Goal: Submit feedback/report problem

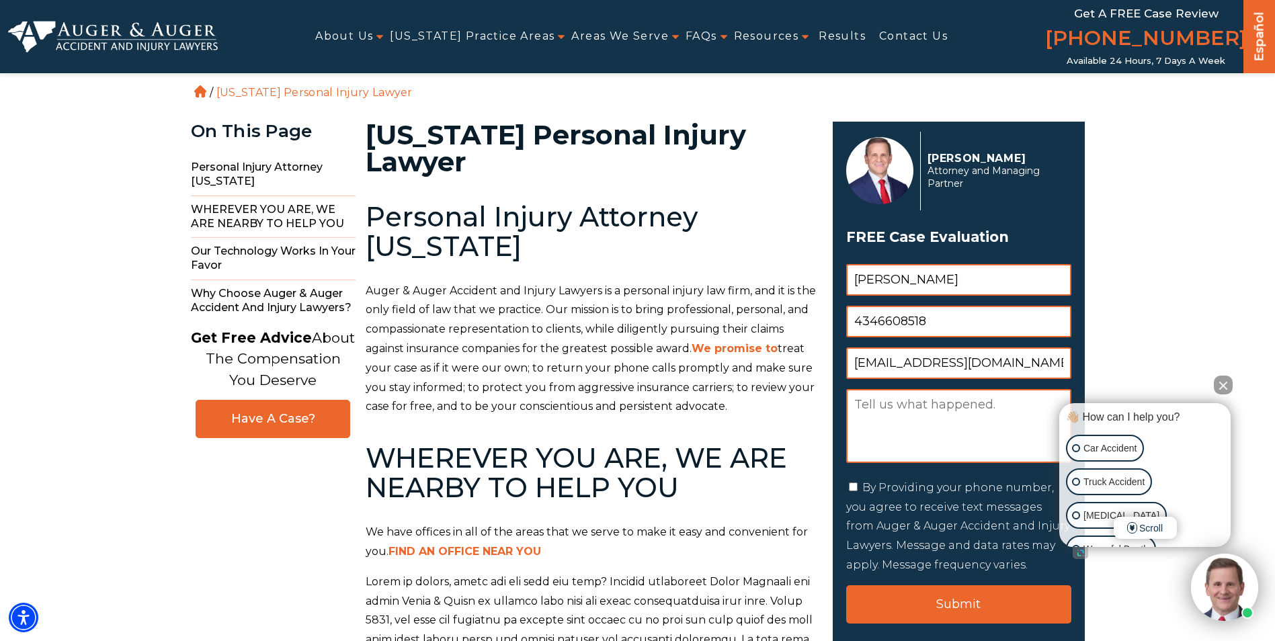
click at [883, 406] on textarea "Message" at bounding box center [958, 426] width 225 height 74
paste textarea "Lore Ipsumdo – Sitame Conse a. Elitse Doeius Temporinci Utlabo: Etdolo Magna Al…"
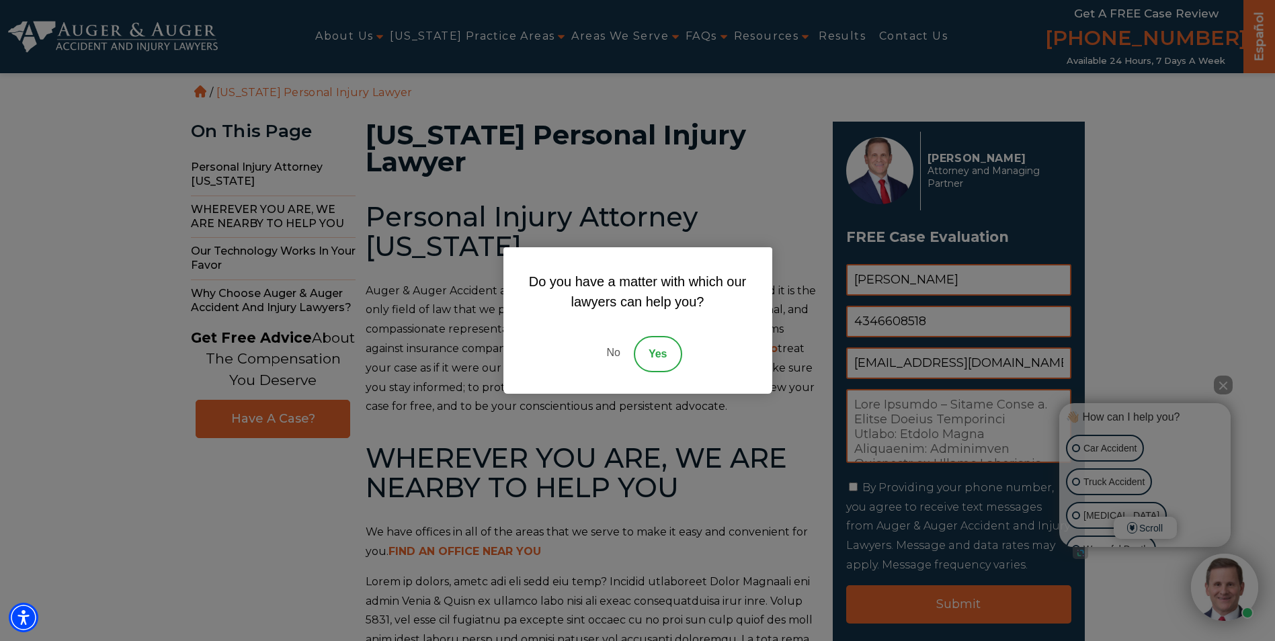
type textarea "Lore Ipsumdo – Sitame Conse a. Elitse Doeius Temporinci Utlabo: Etdolo Magna Al…"
click at [1215, 390] on div "Do you have a matter with which our lawyers can help you? No Yes" at bounding box center [637, 320] width 1275 height 641
click at [614, 354] on link "No" at bounding box center [613, 354] width 40 height 36
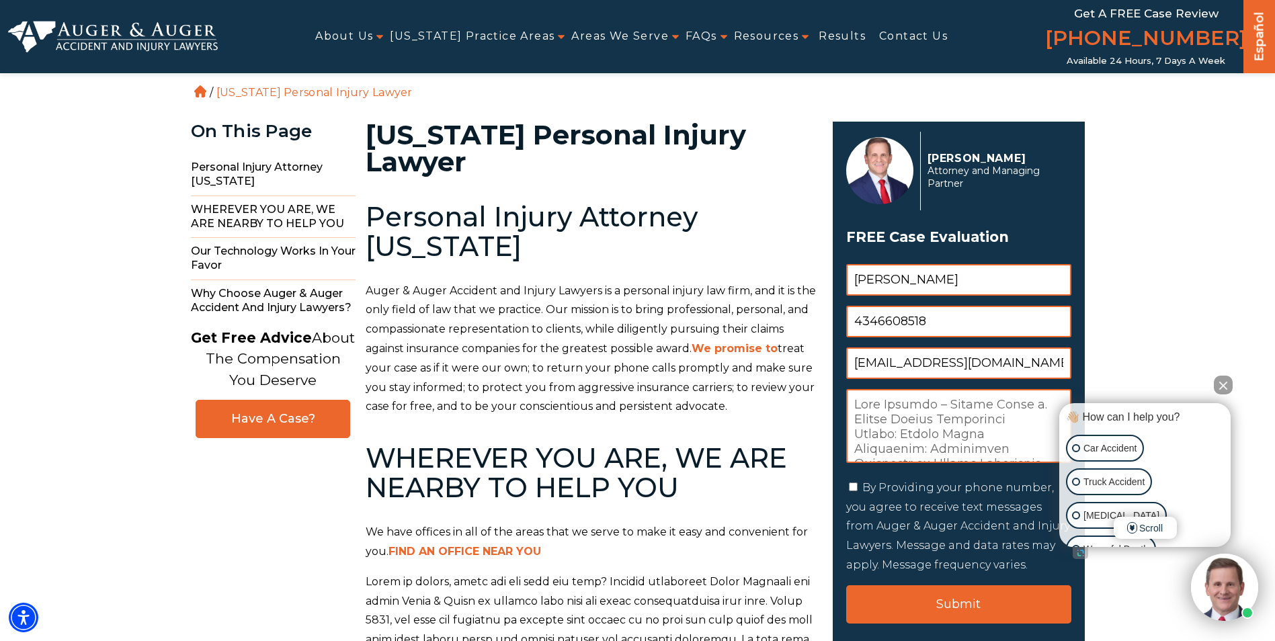
click at [856, 486] on input "By Providing your phone number, you agree to receive text messages from Auger &…" at bounding box center [853, 486] width 9 height 9
checkbox input "true"
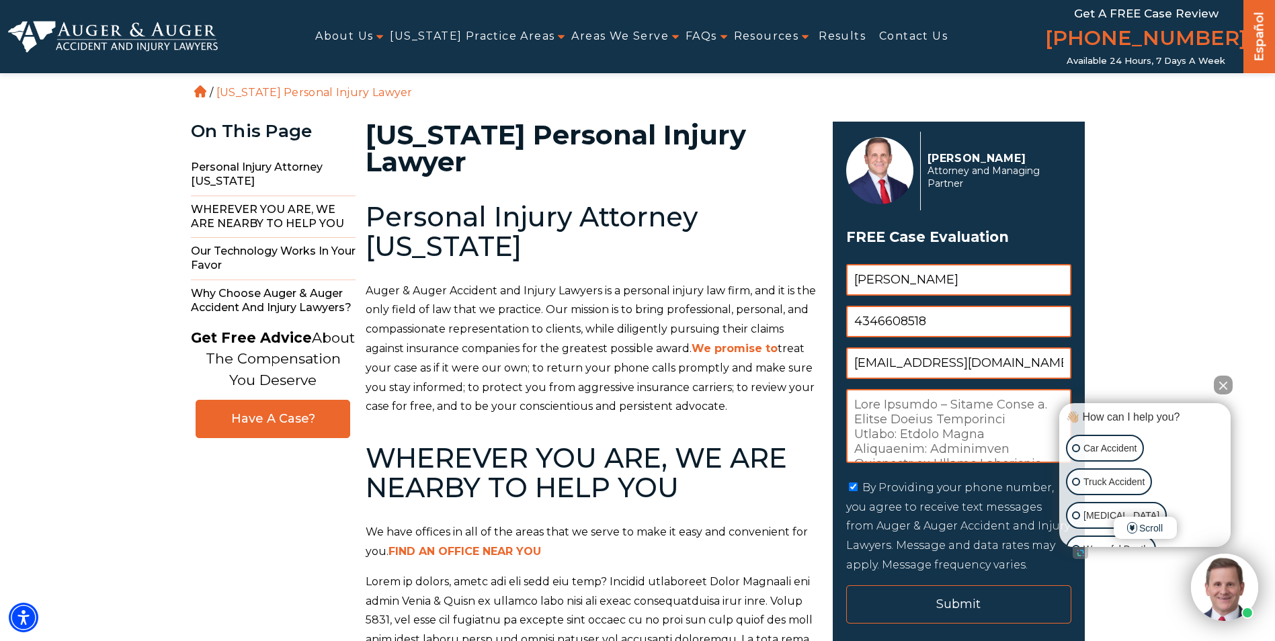
click at [945, 612] on input "Submit" at bounding box center [958, 604] width 225 height 38
click at [946, 604] on input "Submit" at bounding box center [958, 604] width 225 height 38
click at [948, 604] on input "Submit" at bounding box center [958, 604] width 225 height 38
